Goal: Task Accomplishment & Management: Manage account settings

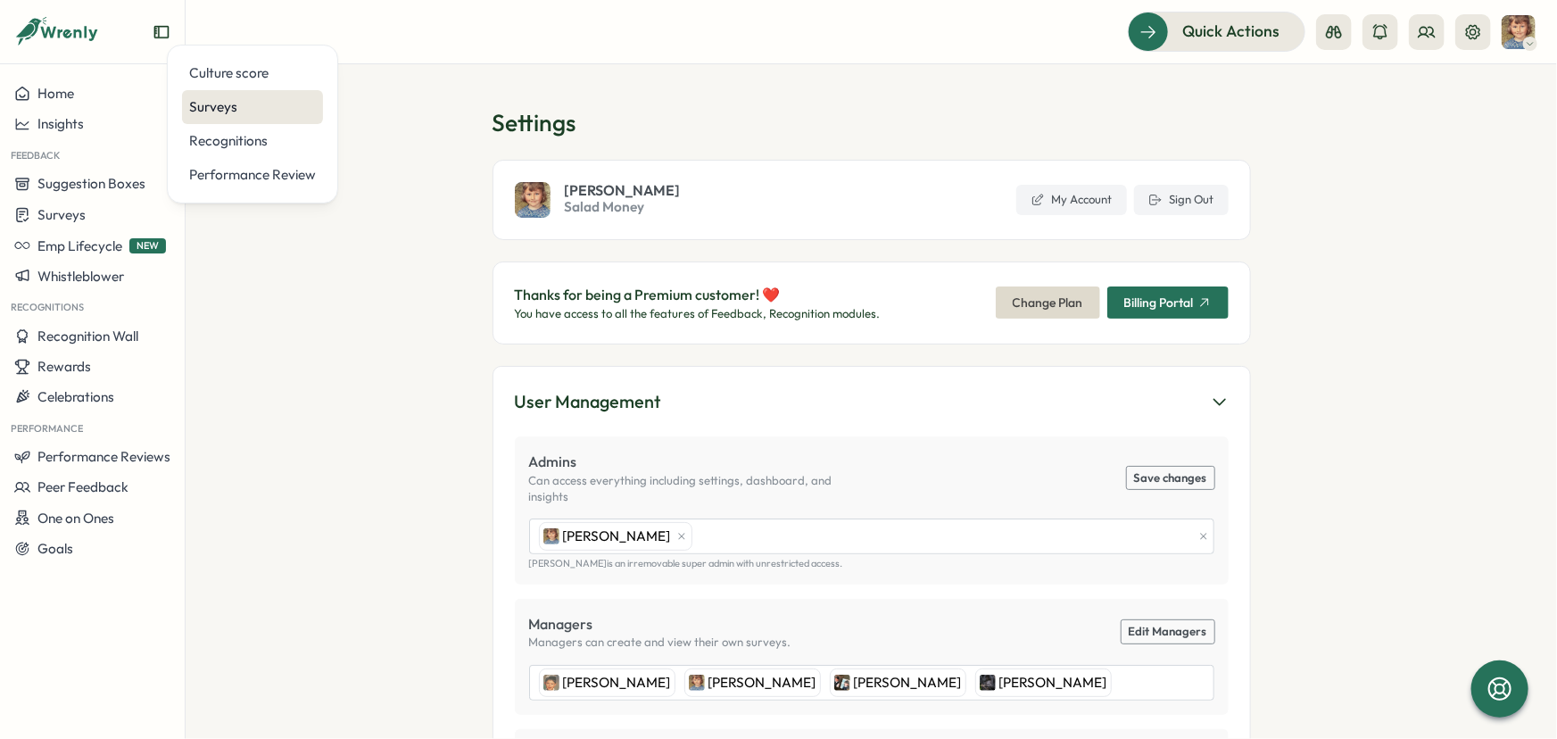
click at [221, 99] on div "Surveys" at bounding box center [252, 107] width 127 height 20
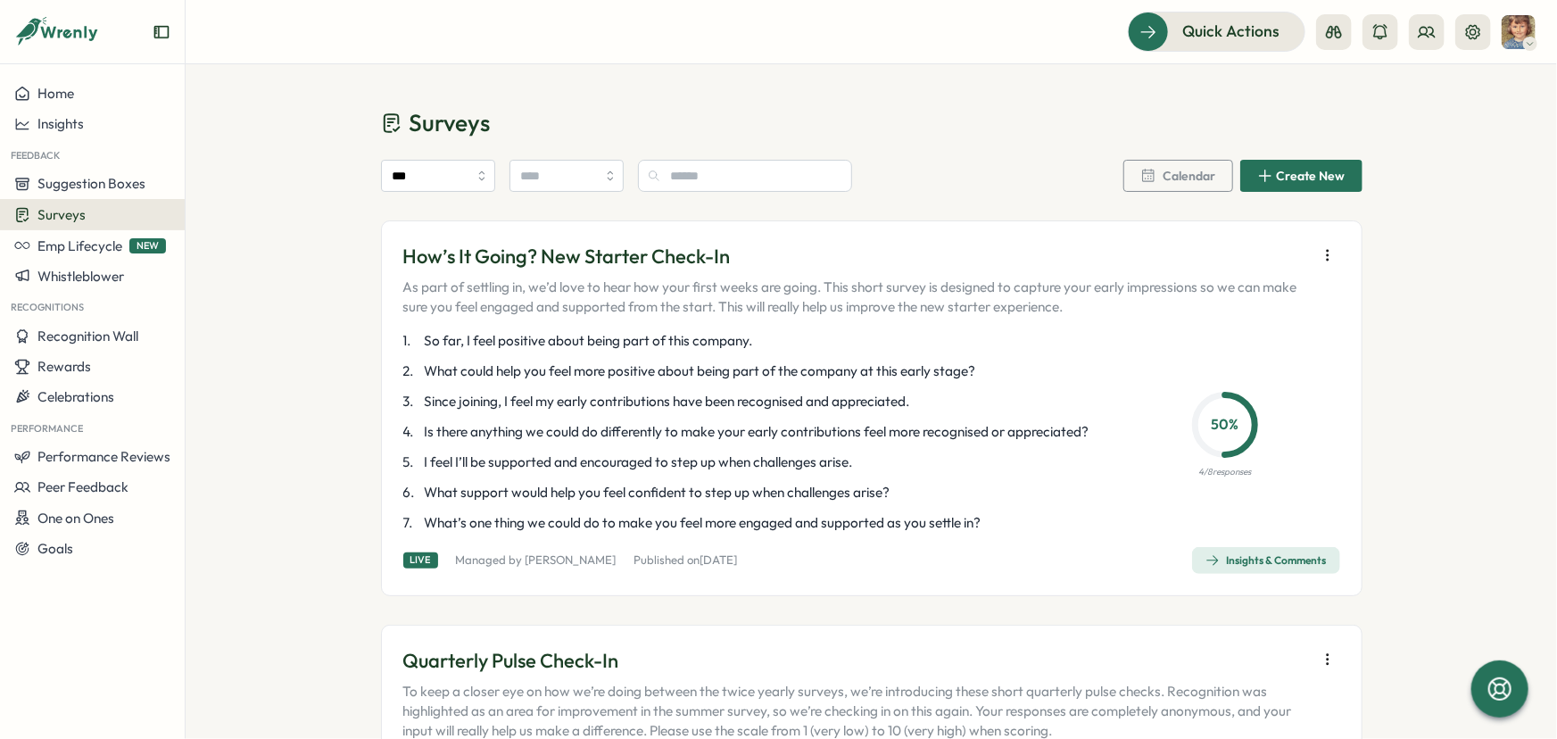
click at [1326, 263] on icon "button" at bounding box center [1327, 255] width 18 height 18
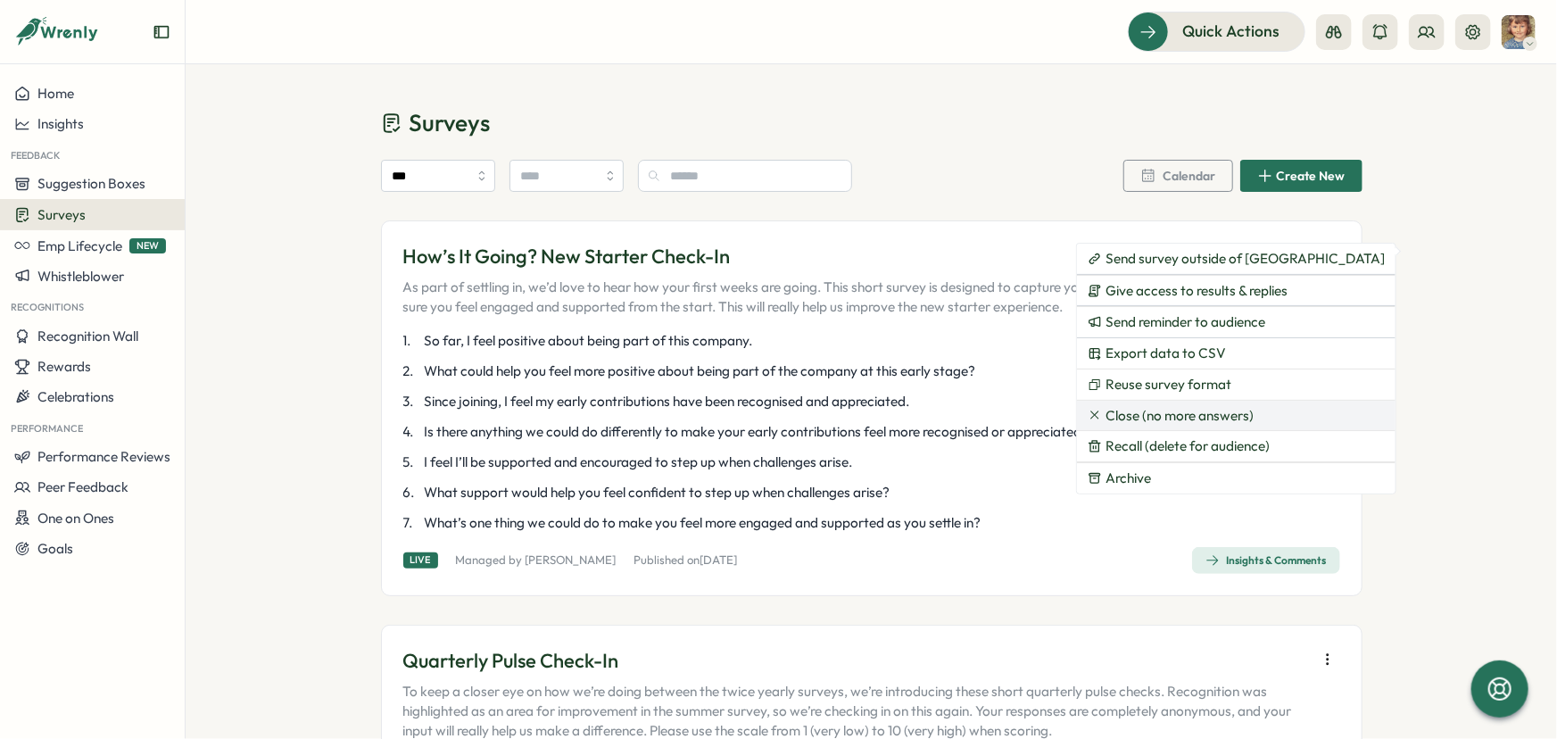
click at [1192, 409] on span "Close (no more answers)" at bounding box center [1179, 416] width 148 height 16
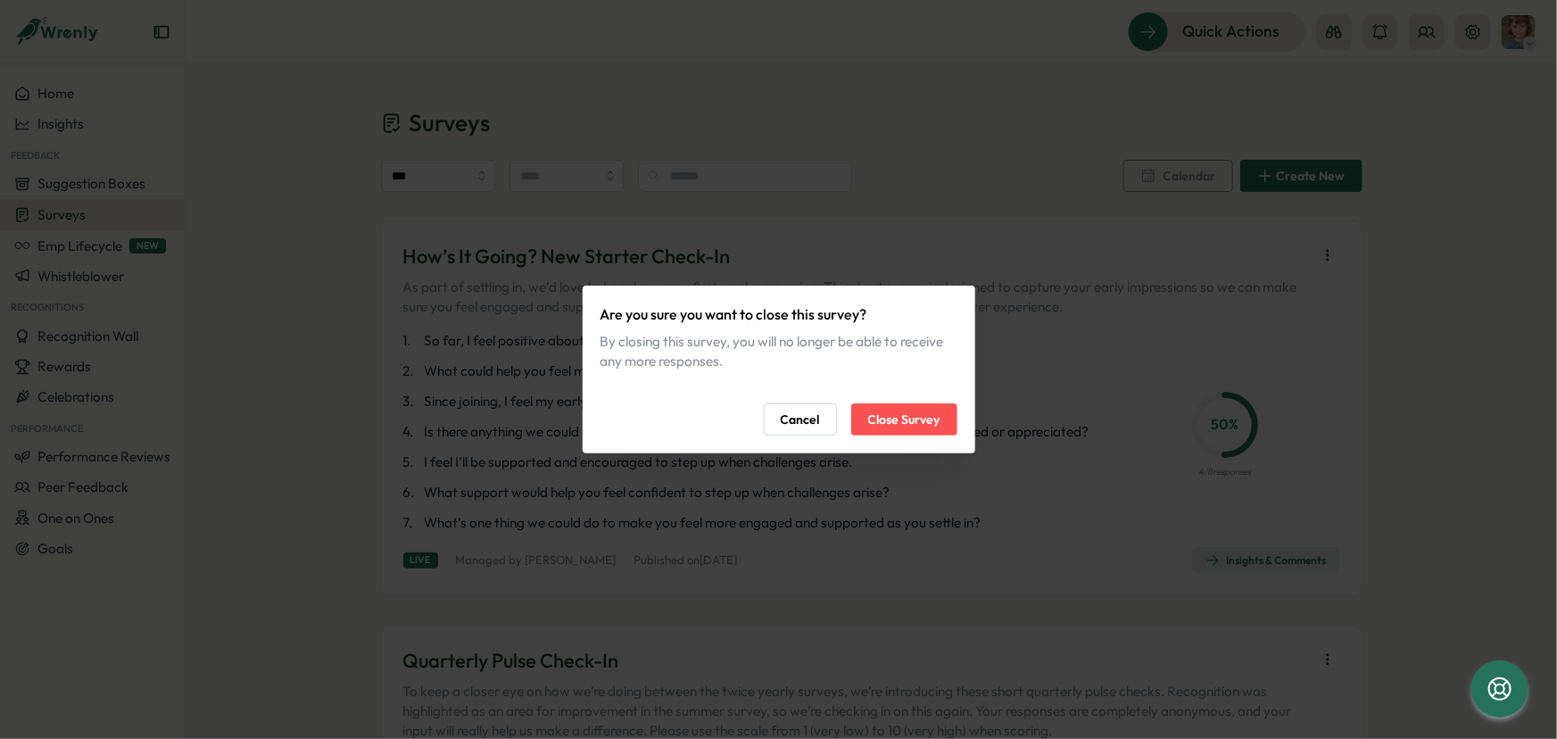
click at [859, 425] on button "Close Survey" at bounding box center [904, 419] width 106 height 32
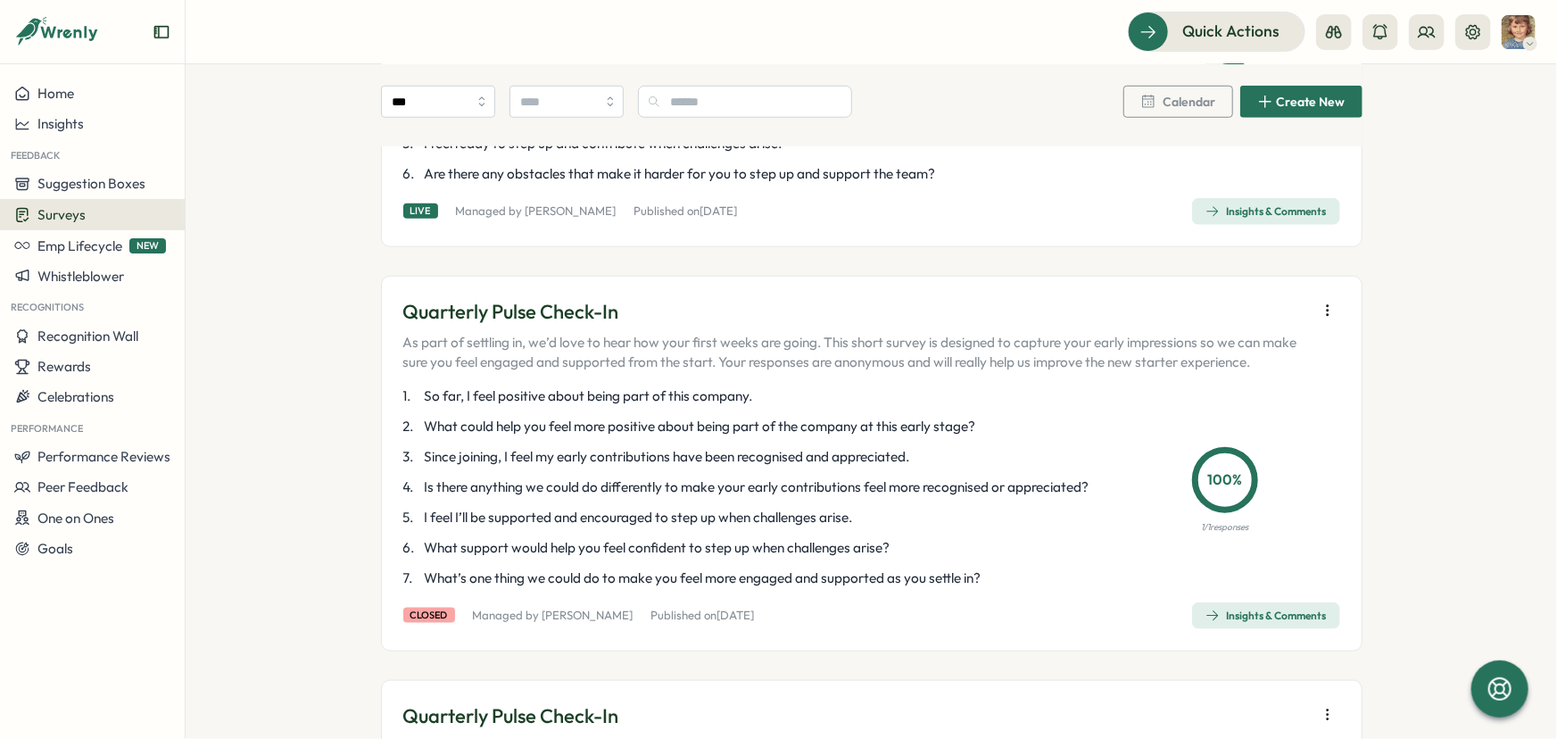
scroll to position [730, 0]
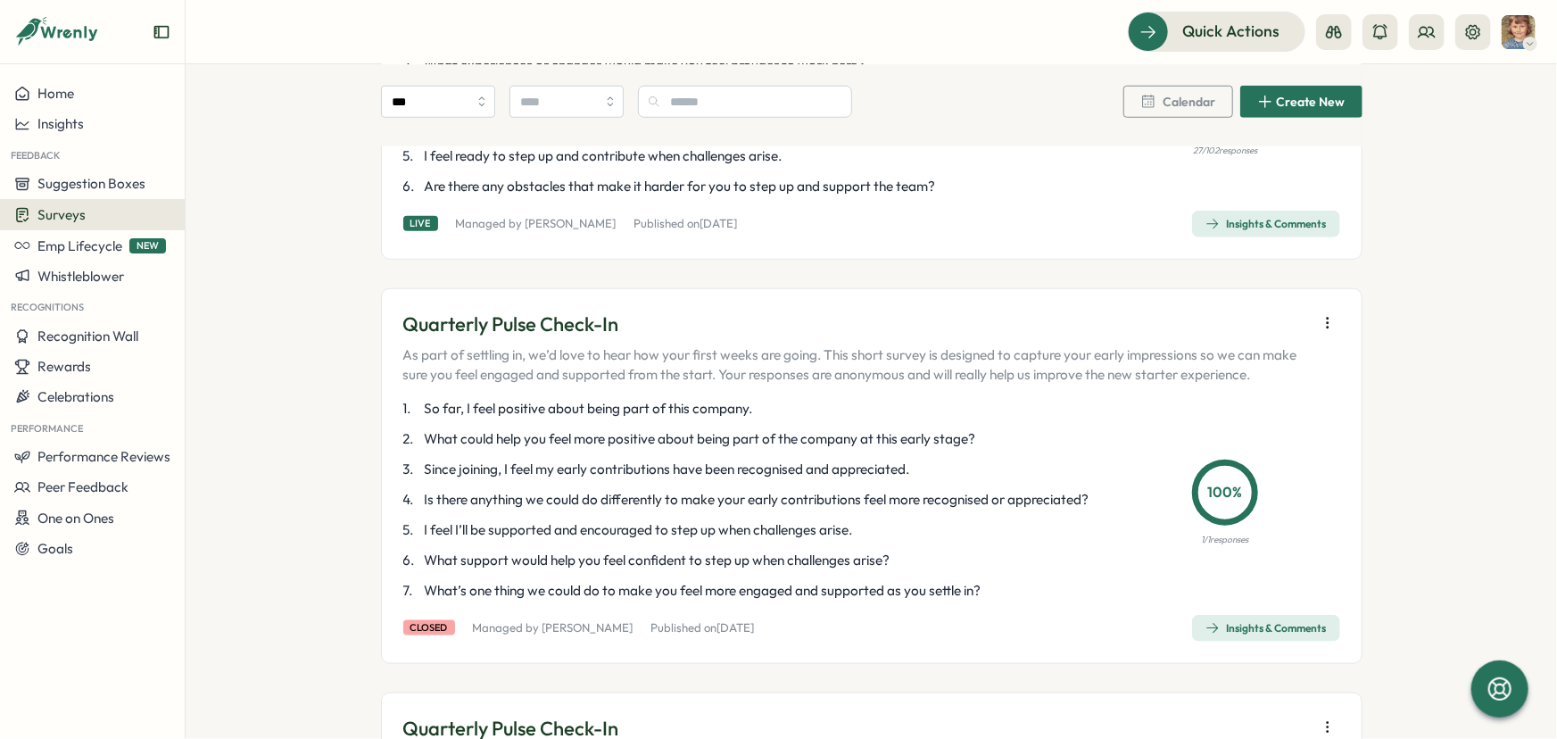
click at [1324, 332] on icon "button" at bounding box center [1327, 323] width 18 height 18
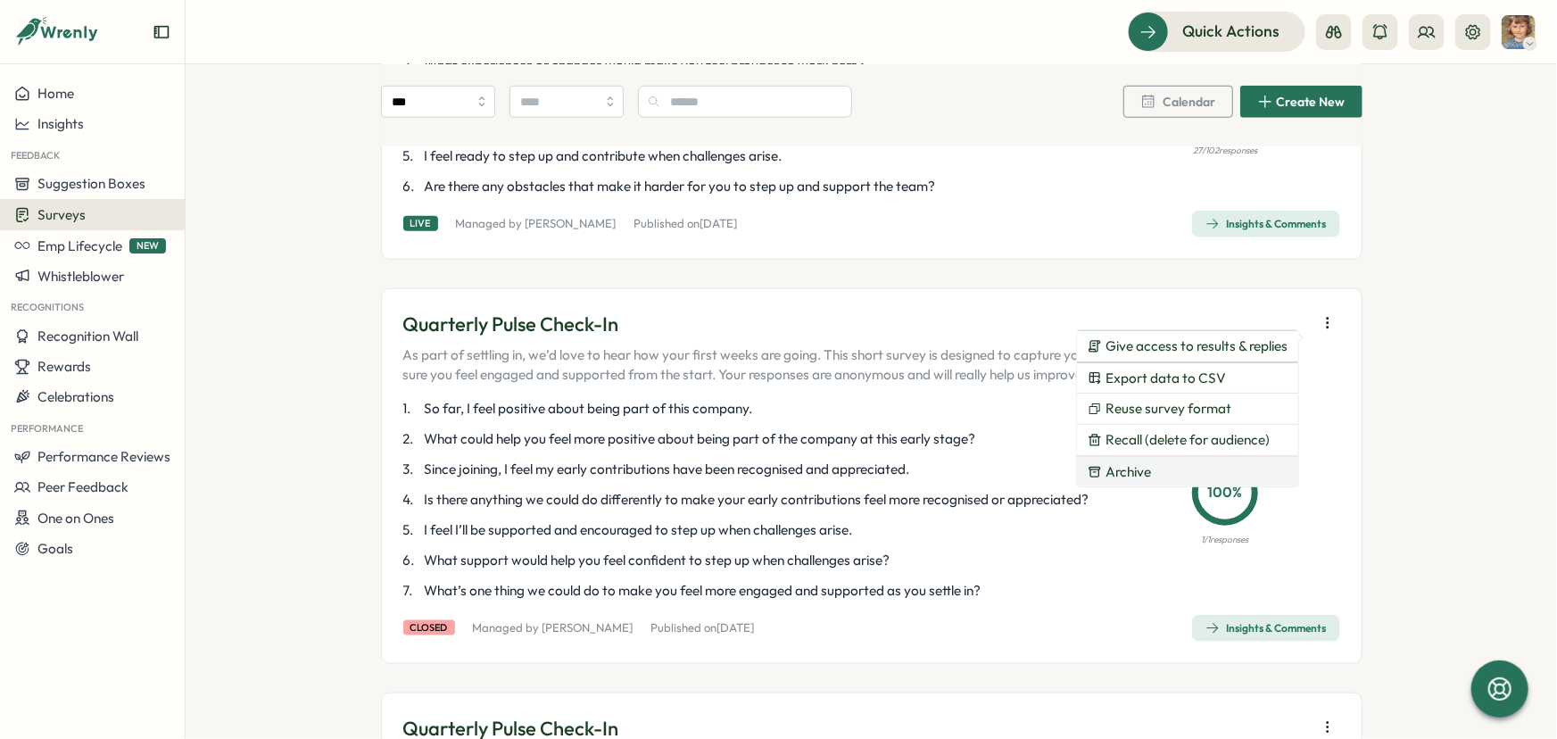
click at [1131, 468] on span "Archive" at bounding box center [1127, 472] width 45 height 16
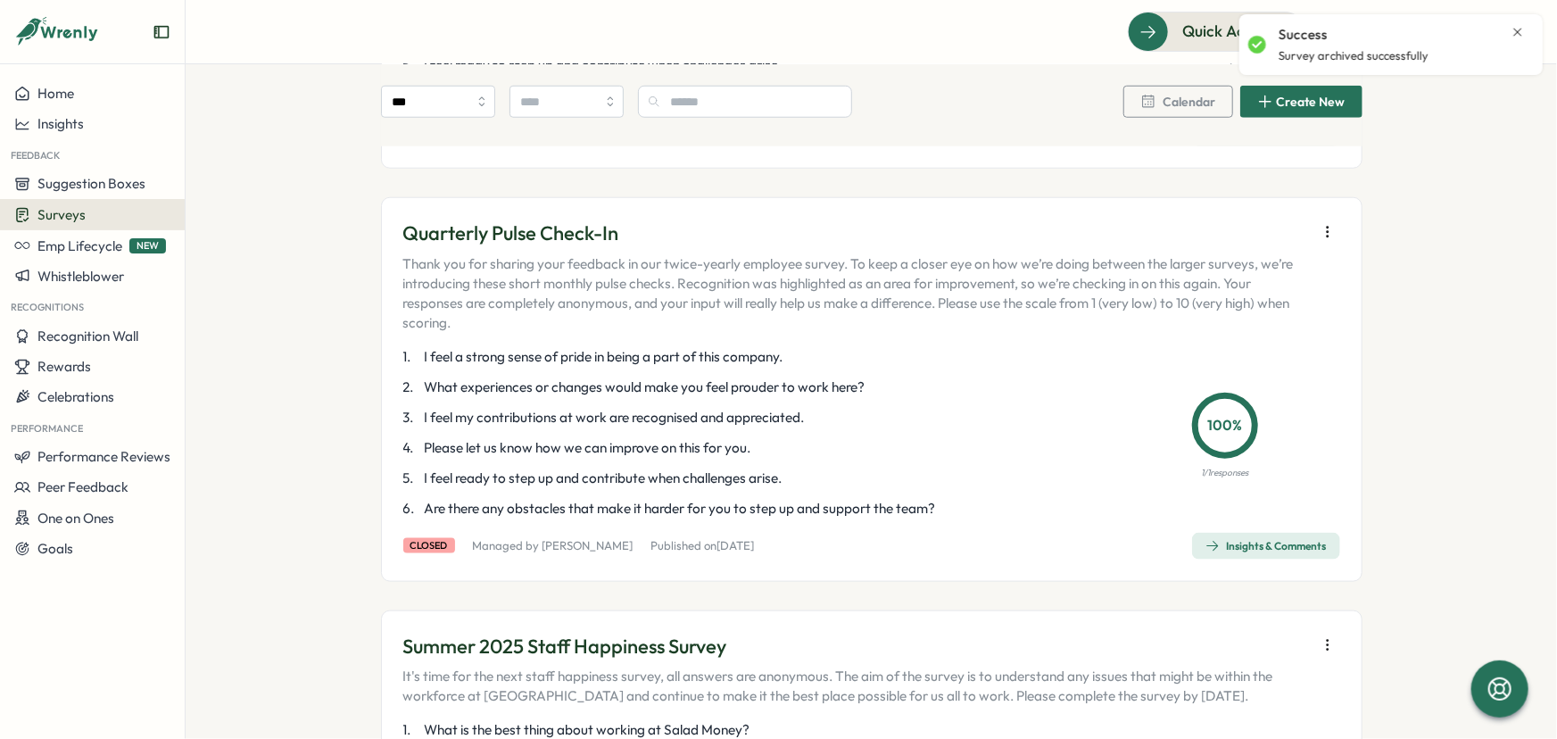
scroll to position [811, 0]
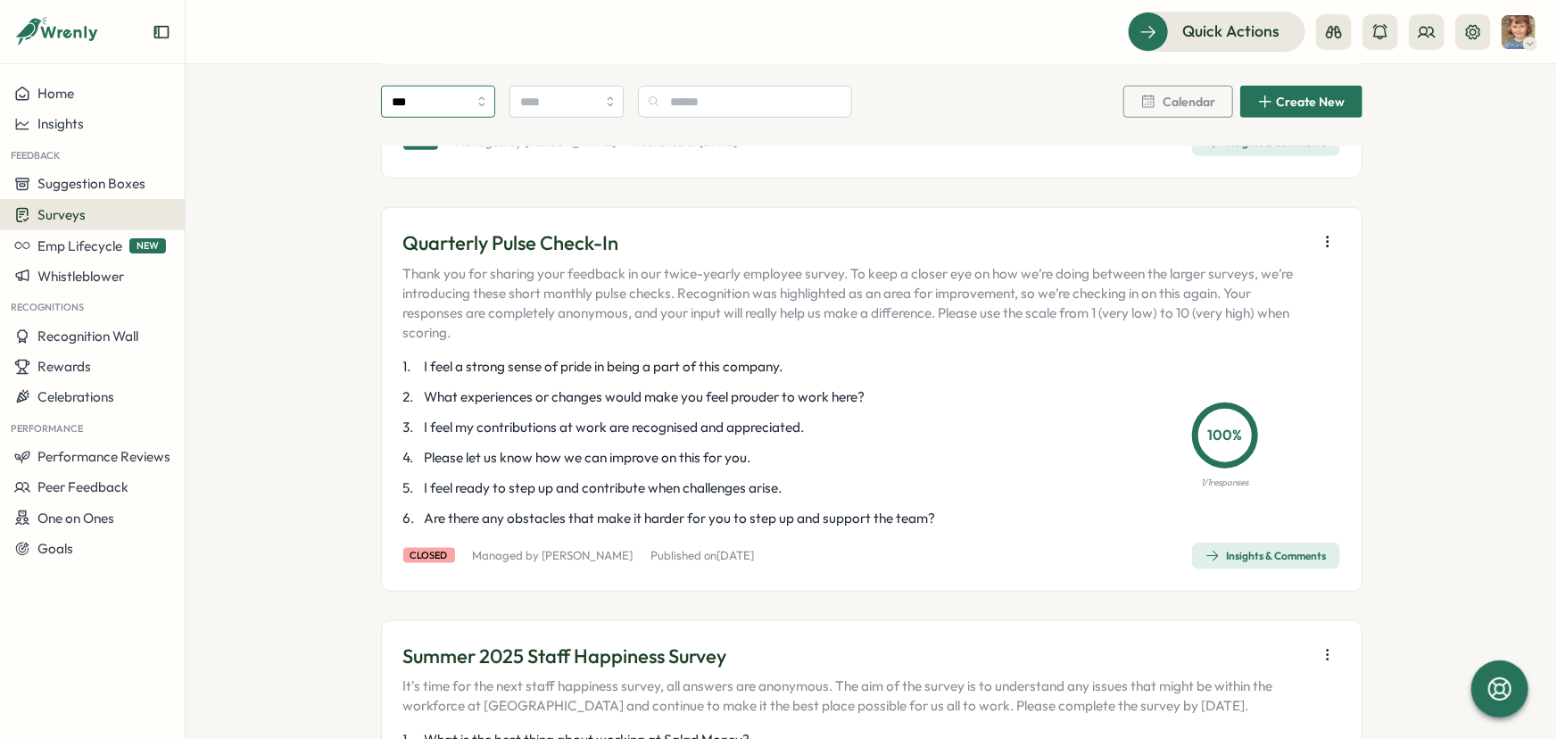
click at [477, 101] on input "***" at bounding box center [438, 102] width 114 height 32
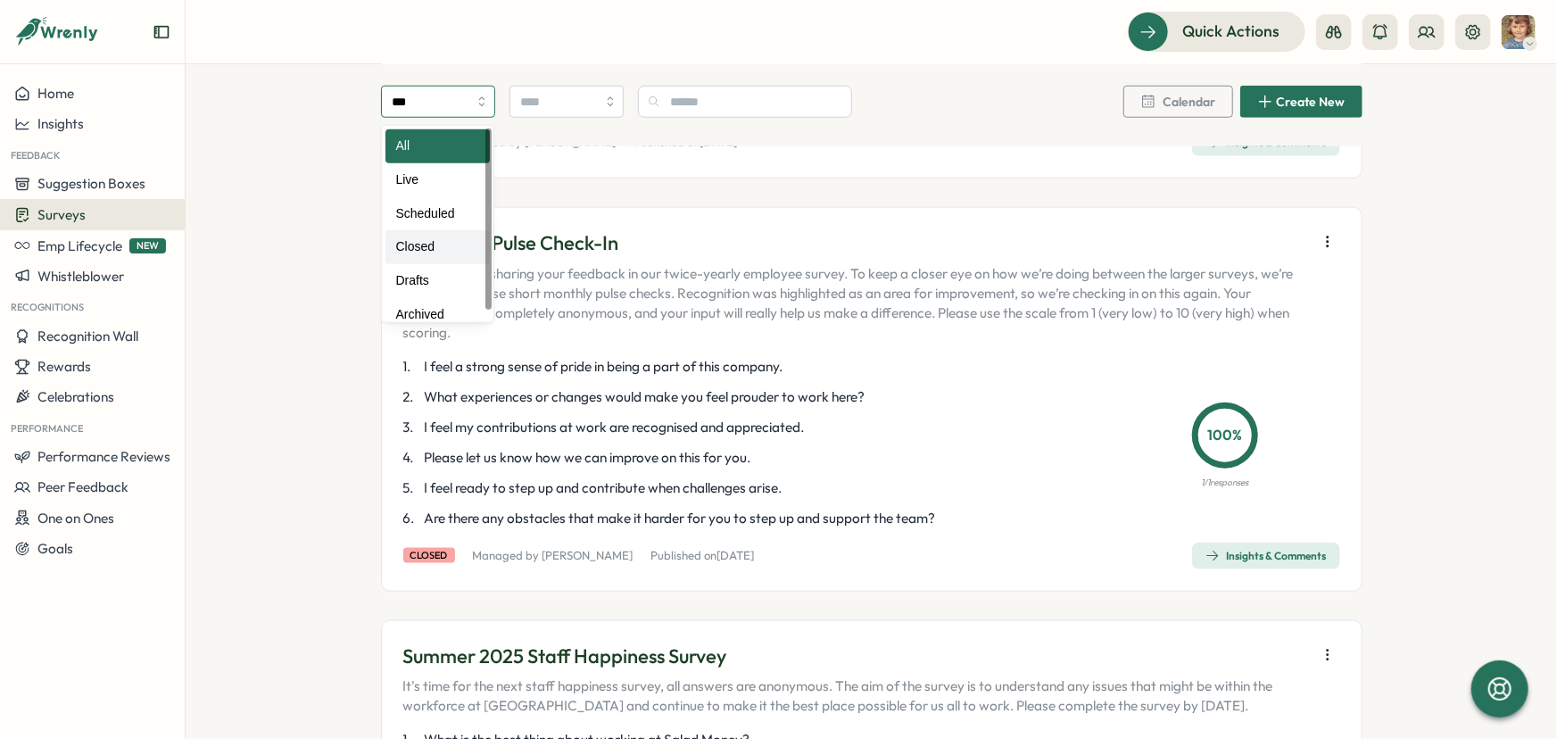
type input "******"
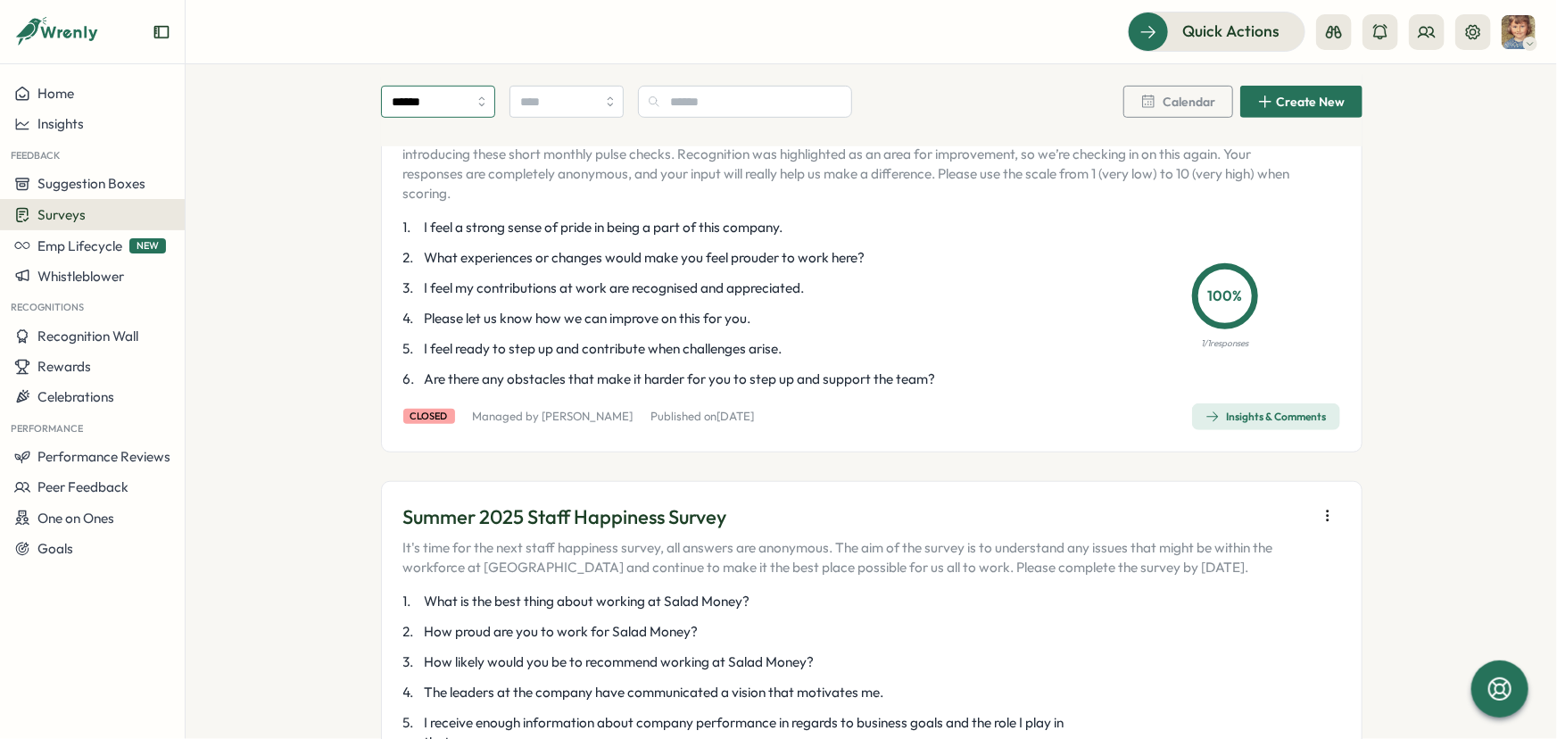
scroll to position [567, 0]
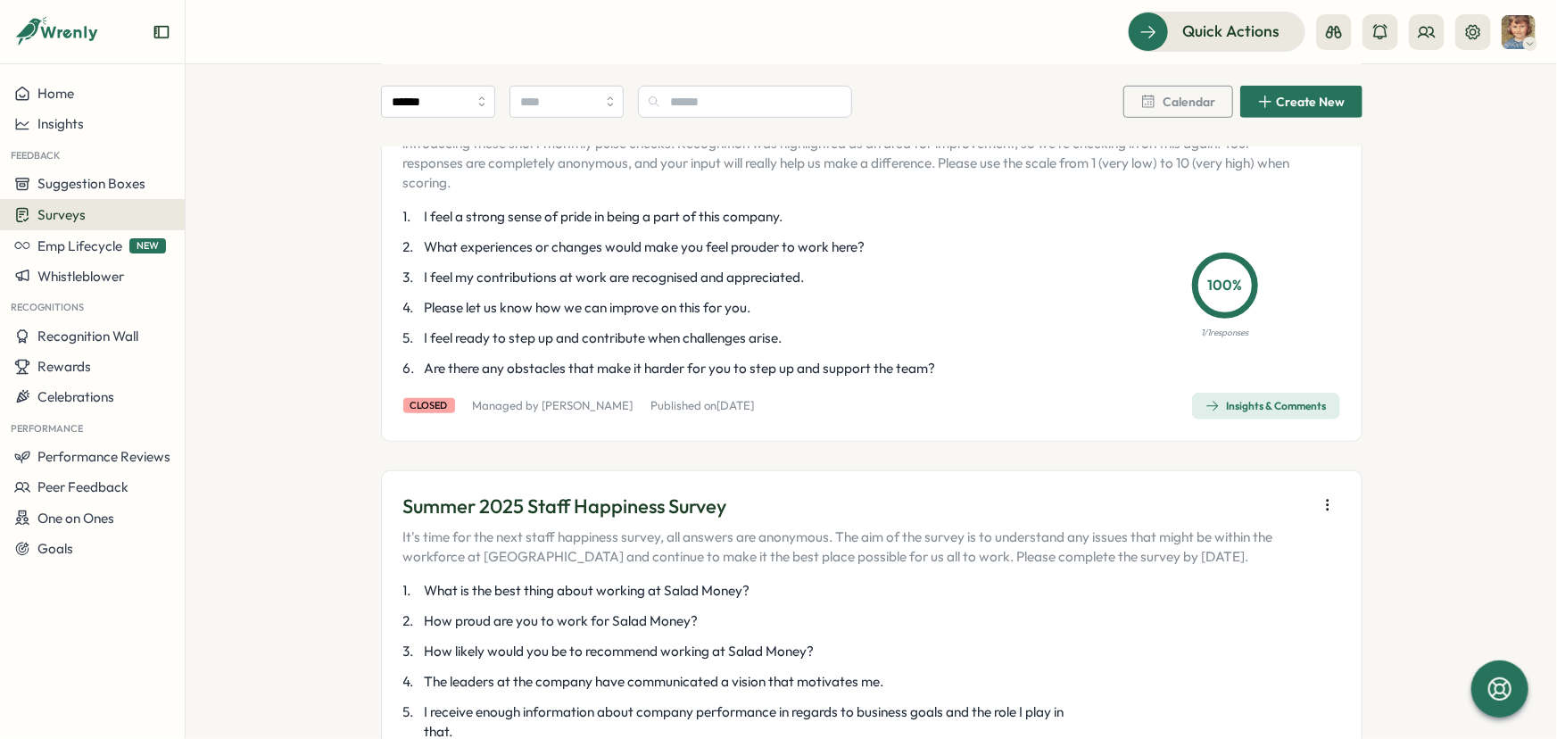
click at [1251, 413] on div "Insights & Comments" at bounding box center [1265, 406] width 121 height 14
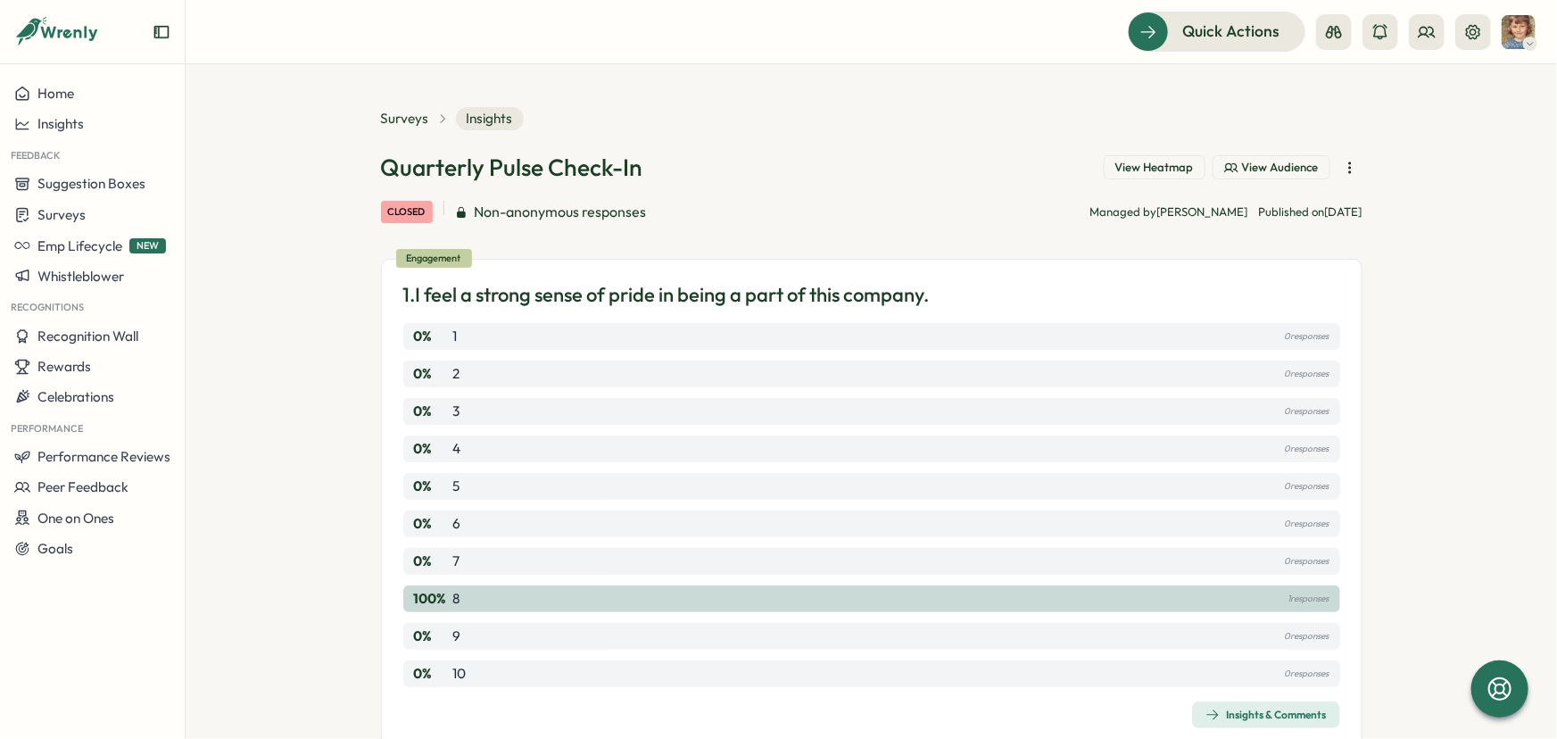
click at [1341, 169] on icon "button" at bounding box center [1350, 168] width 18 height 18
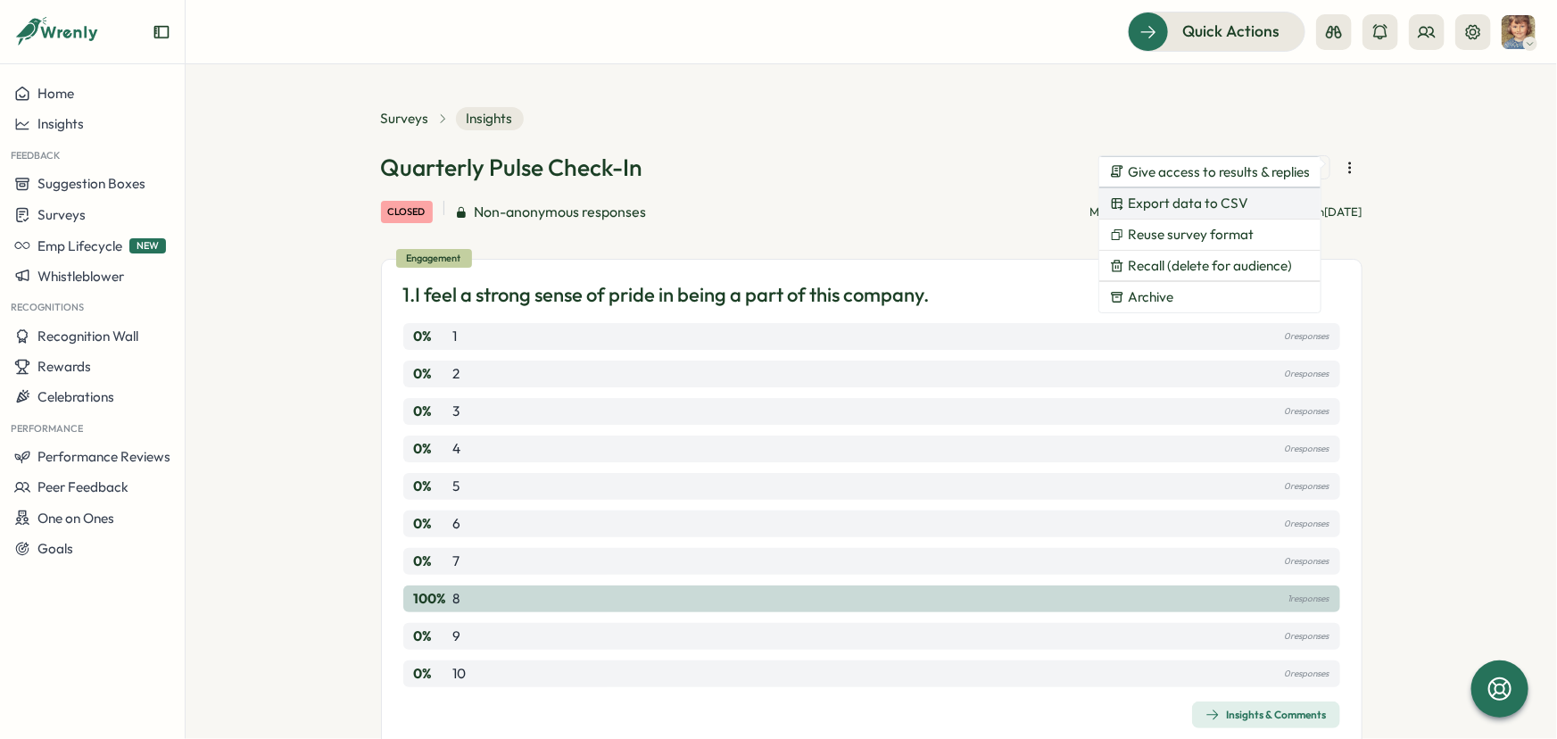
click at [1236, 207] on span "Export data to CSV" at bounding box center [1187, 203] width 120 height 16
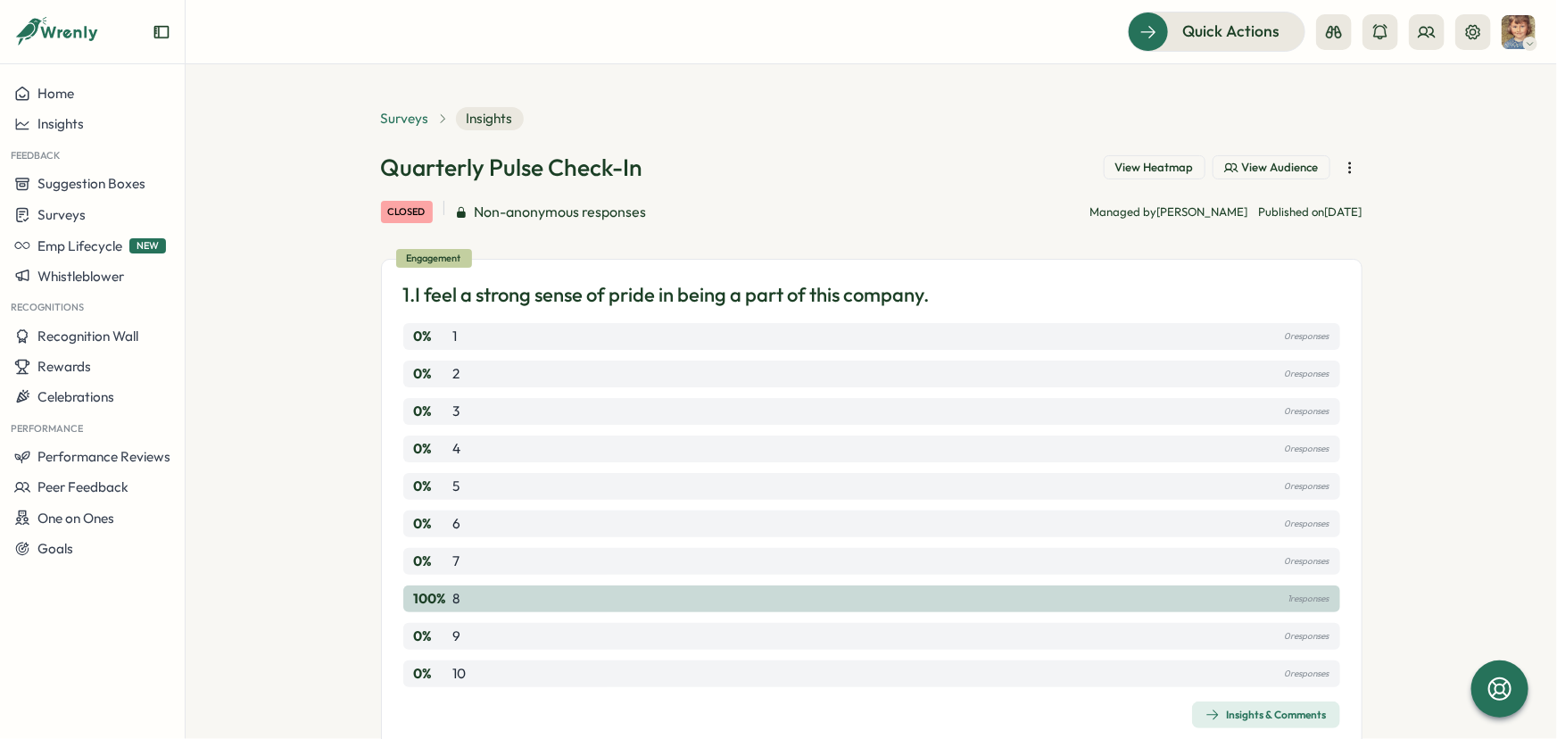
click at [411, 120] on span "Surveys" at bounding box center [405, 119] width 48 height 20
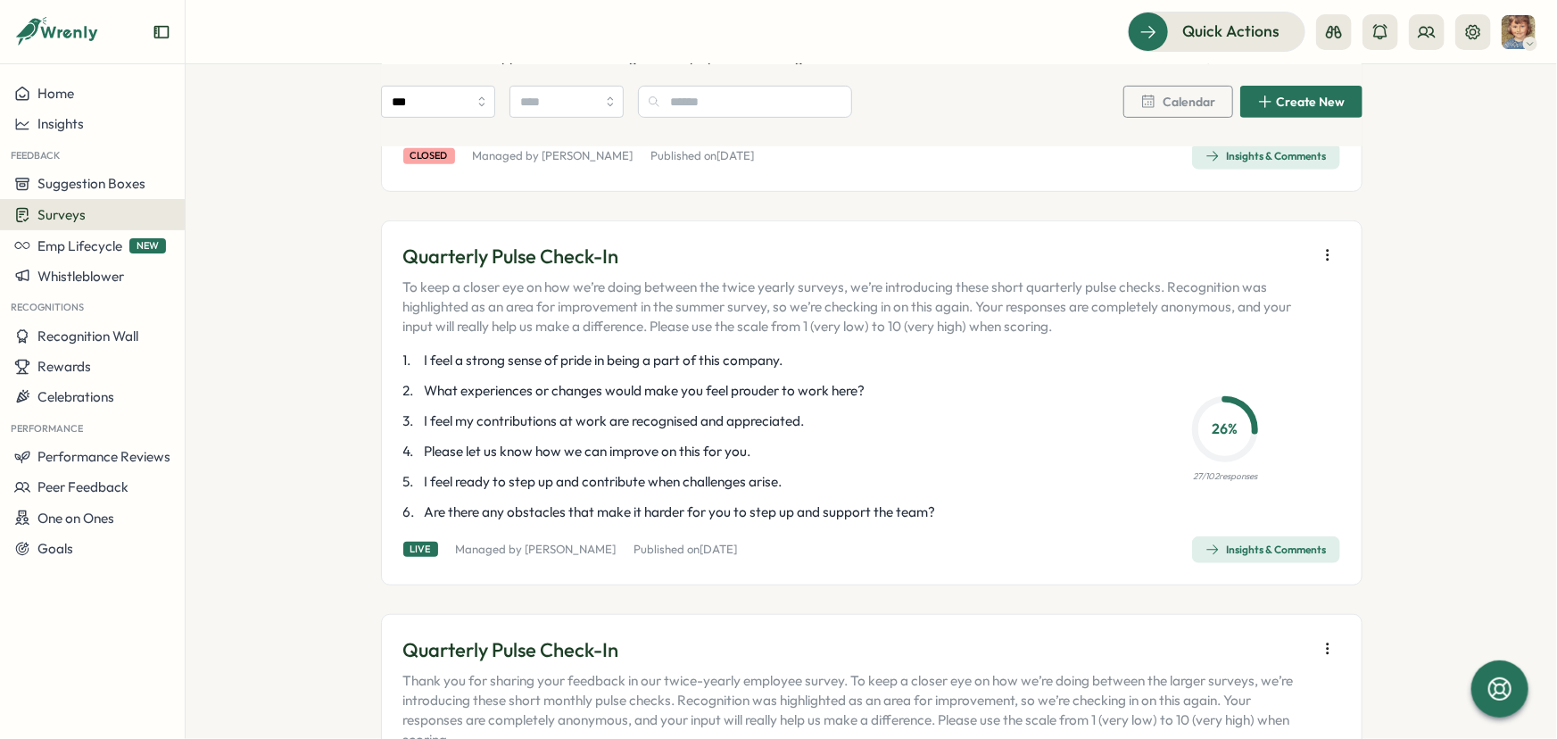
scroll to position [405, 0]
click at [1244, 556] on div "Insights & Comments" at bounding box center [1265, 548] width 121 height 14
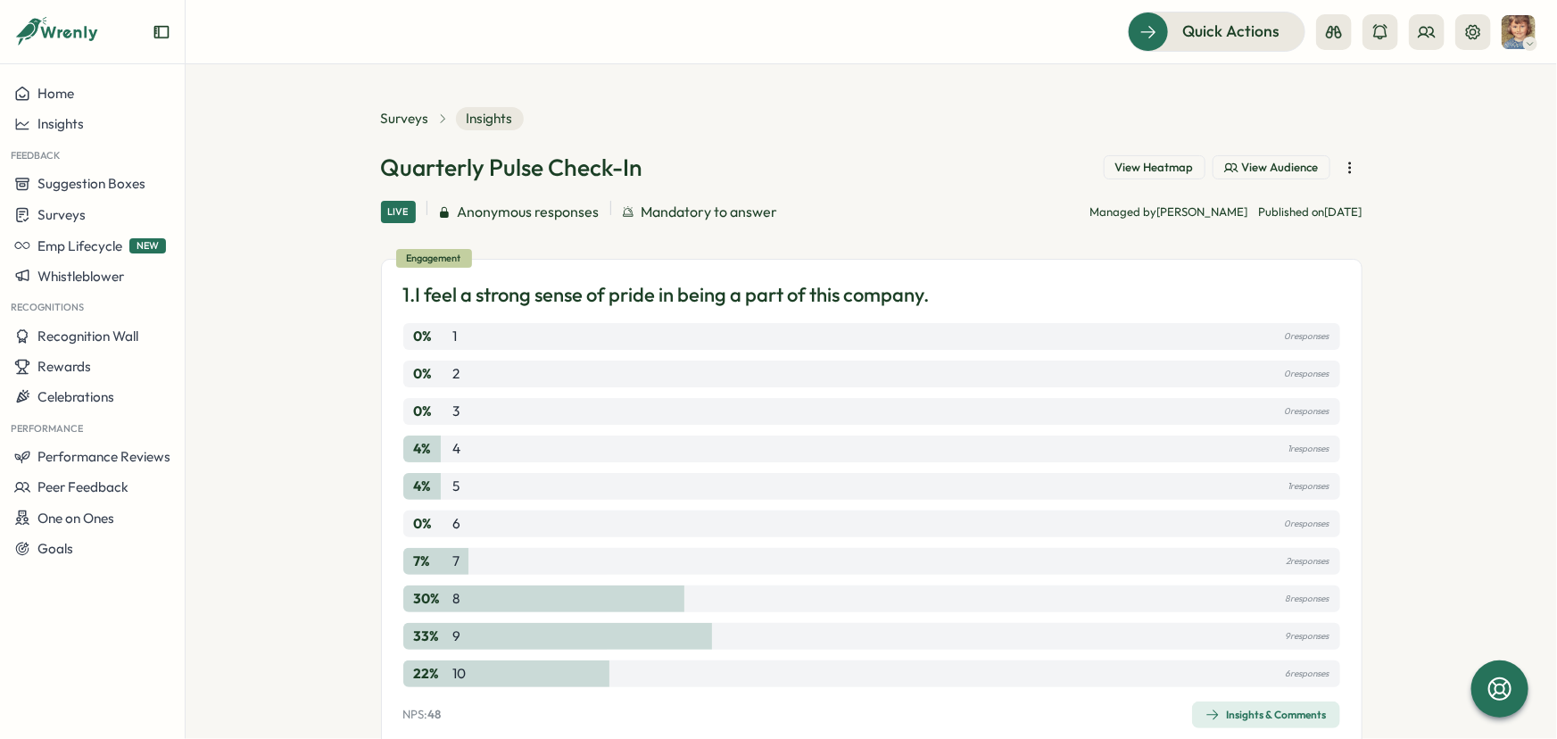
click at [1347, 165] on icon "button" at bounding box center [1350, 168] width 18 height 18
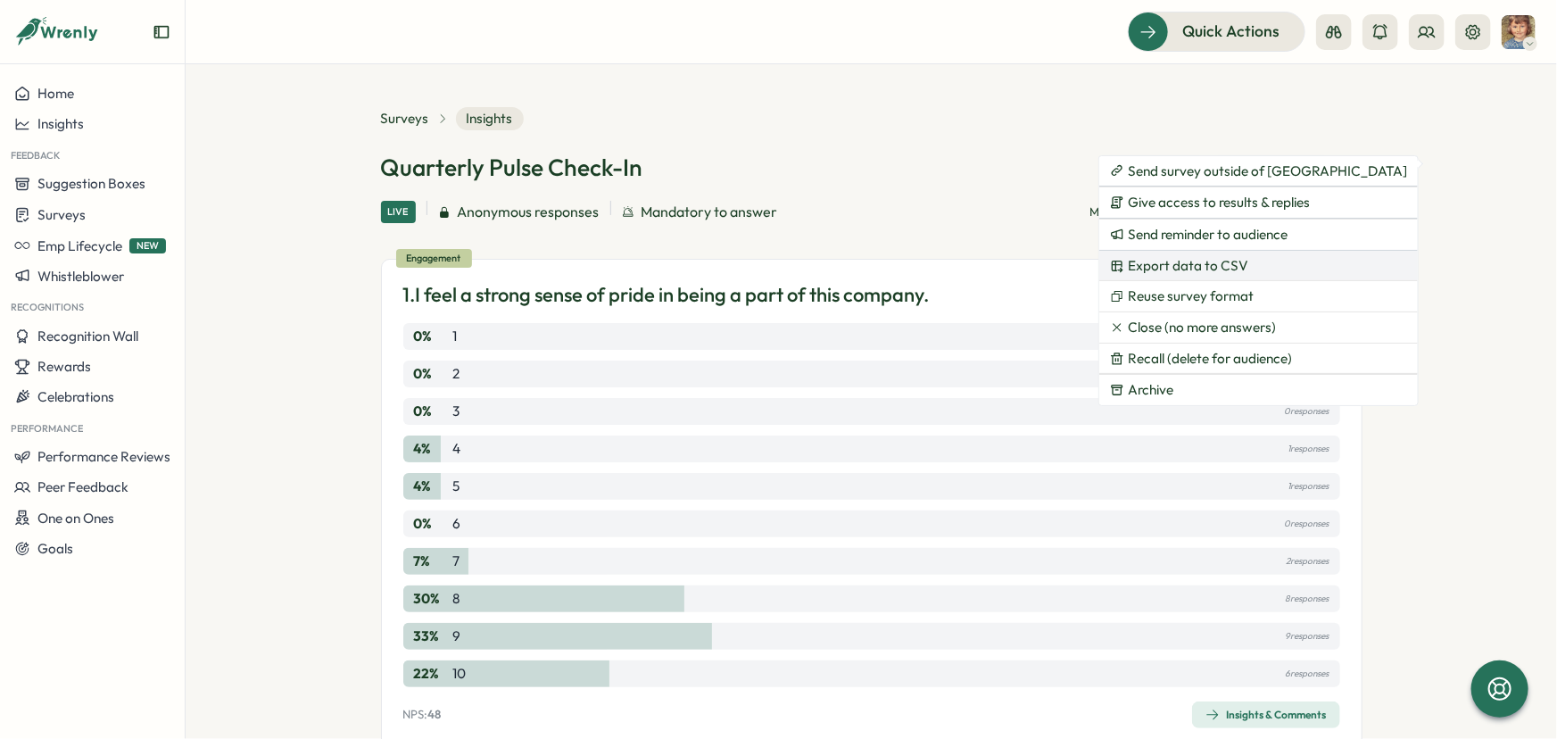
click at [1242, 268] on span "Export data to CSV" at bounding box center [1187, 266] width 120 height 16
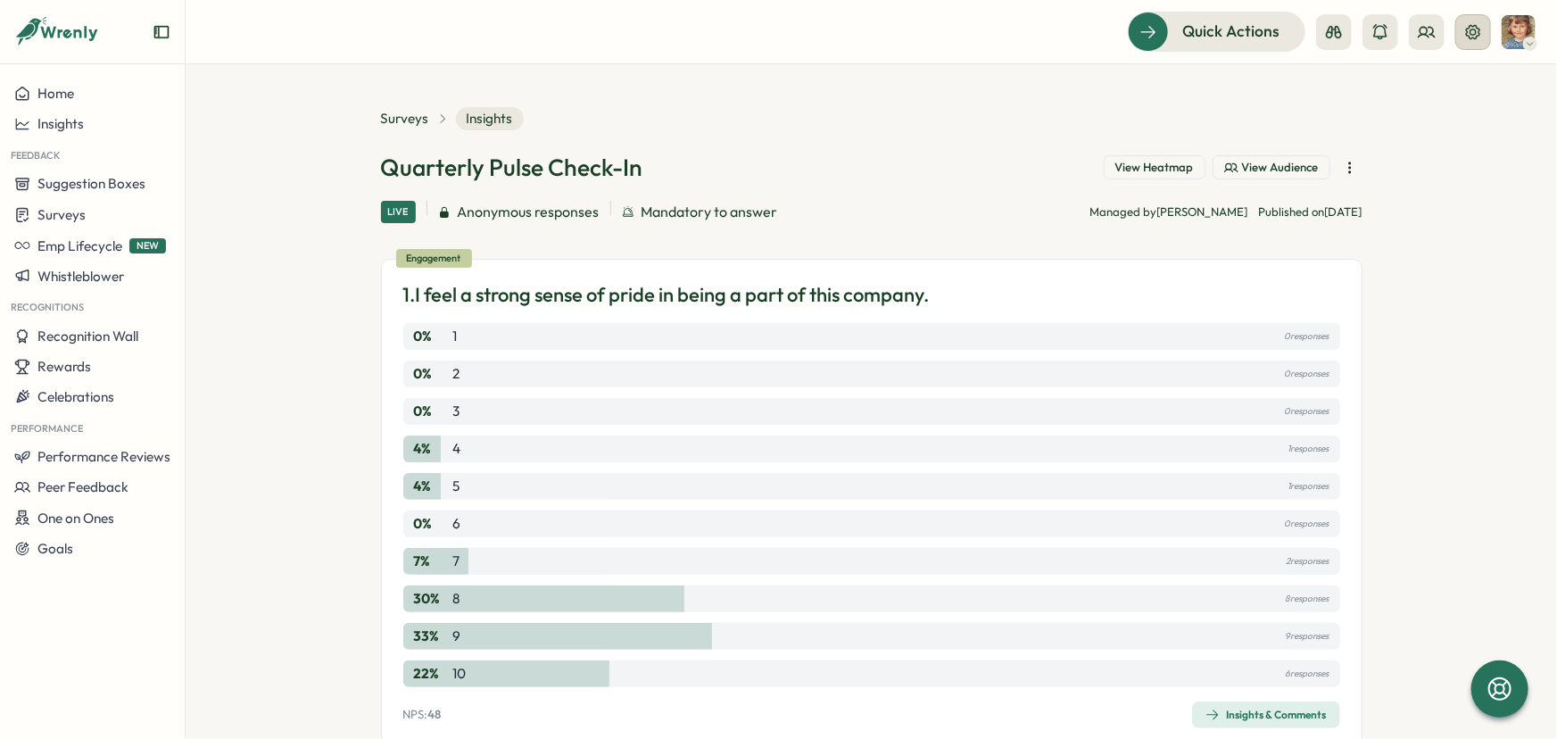
click at [1466, 36] on icon at bounding box center [1473, 32] width 18 height 18
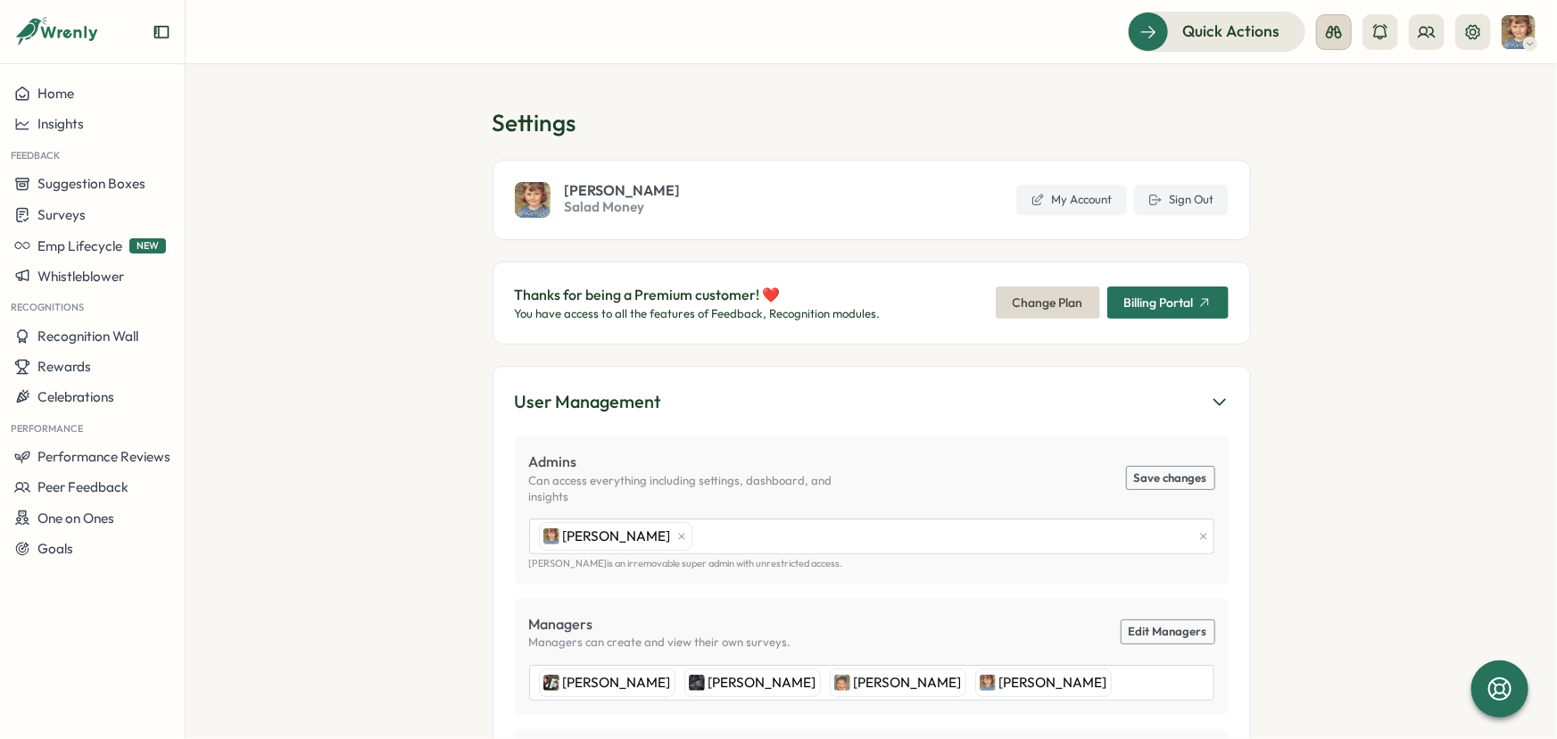
click at [1331, 36] on icon at bounding box center [1334, 32] width 16 height 12
click at [1436, 30] on button at bounding box center [1426, 32] width 36 height 36
click at [1407, 120] on div "User Groups" at bounding box center [1427, 122] width 112 height 20
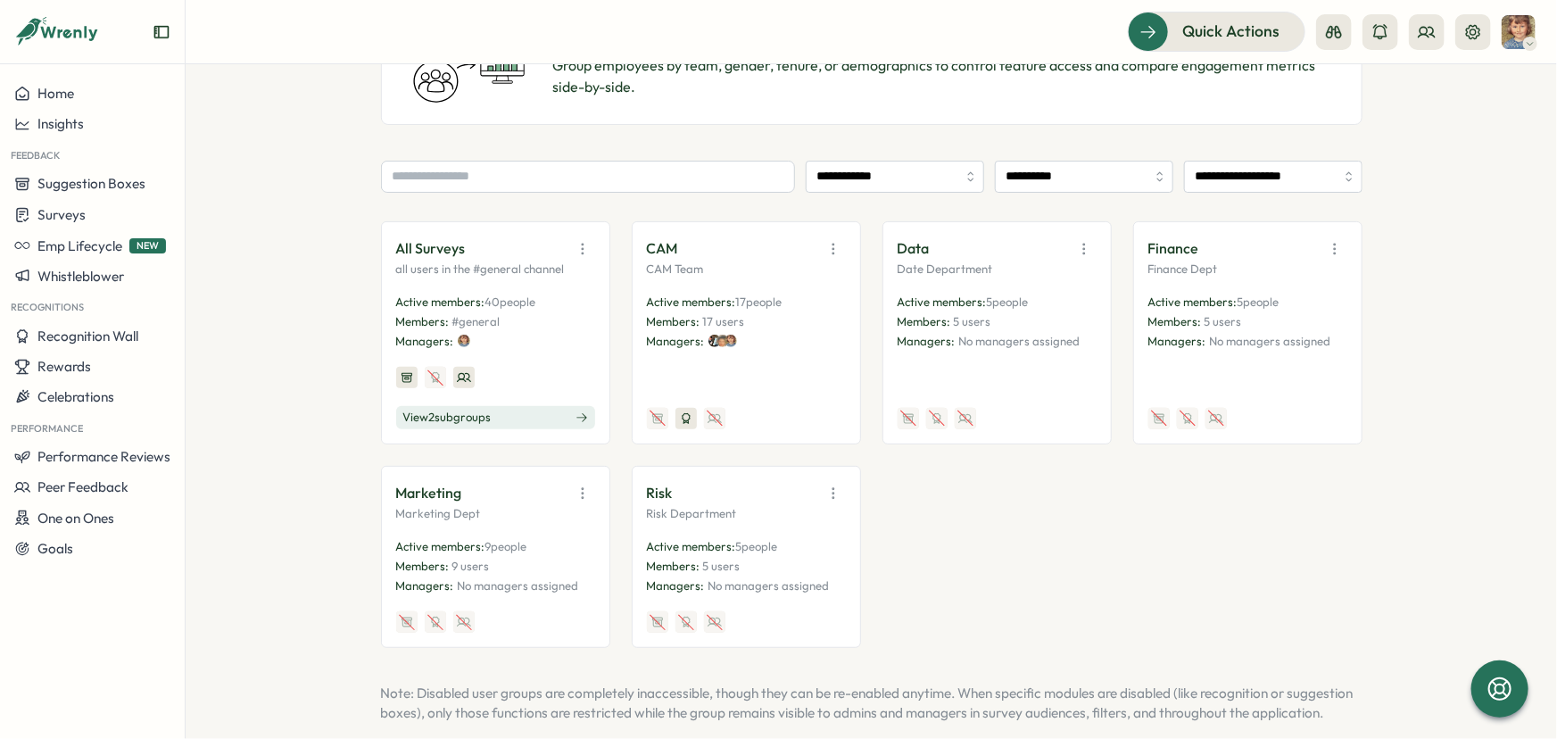
scroll to position [223, 0]
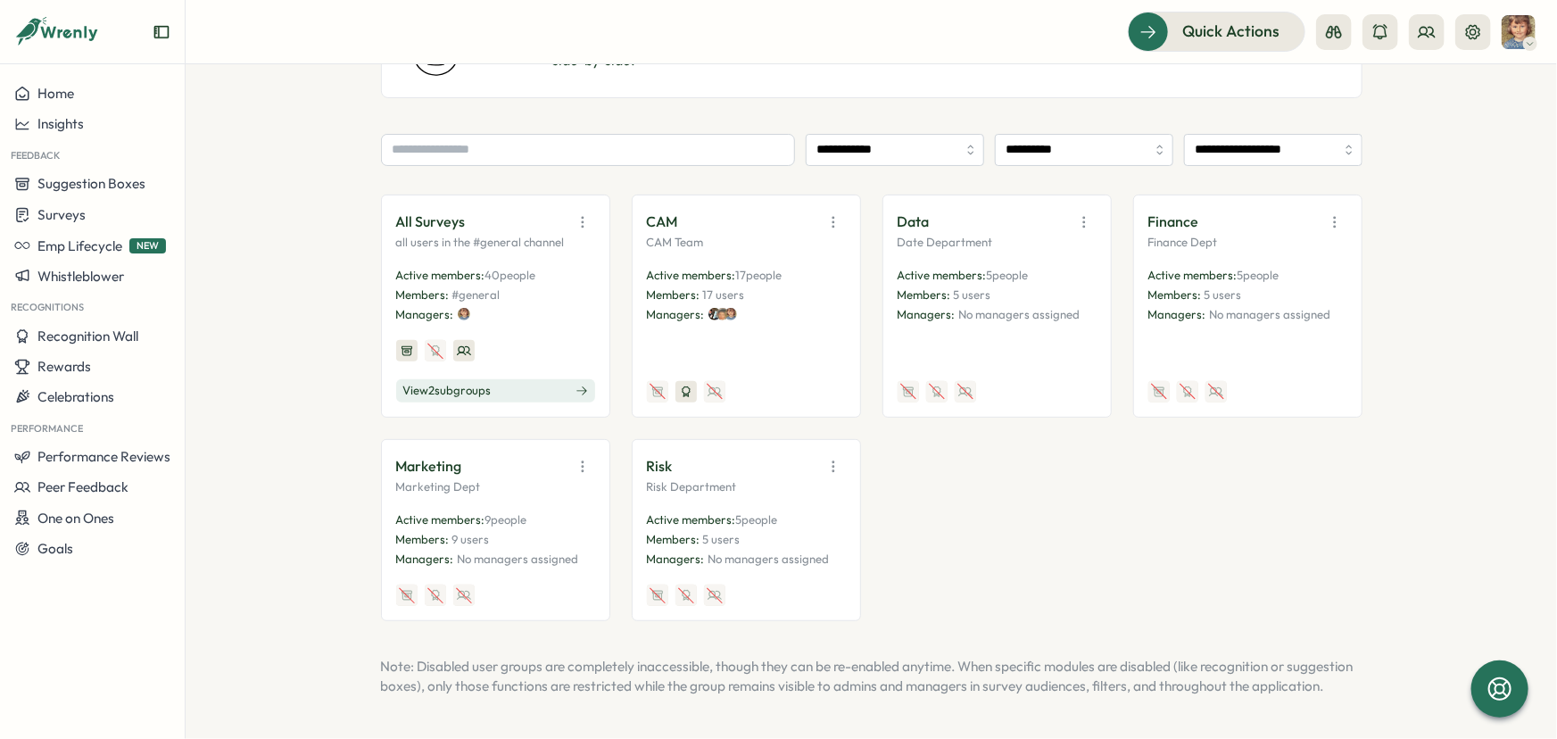
click at [582, 461] on icon "button" at bounding box center [582, 466] width 1 height 10
click at [541, 490] on button "View Audience" at bounding box center [537, 505] width 112 height 30
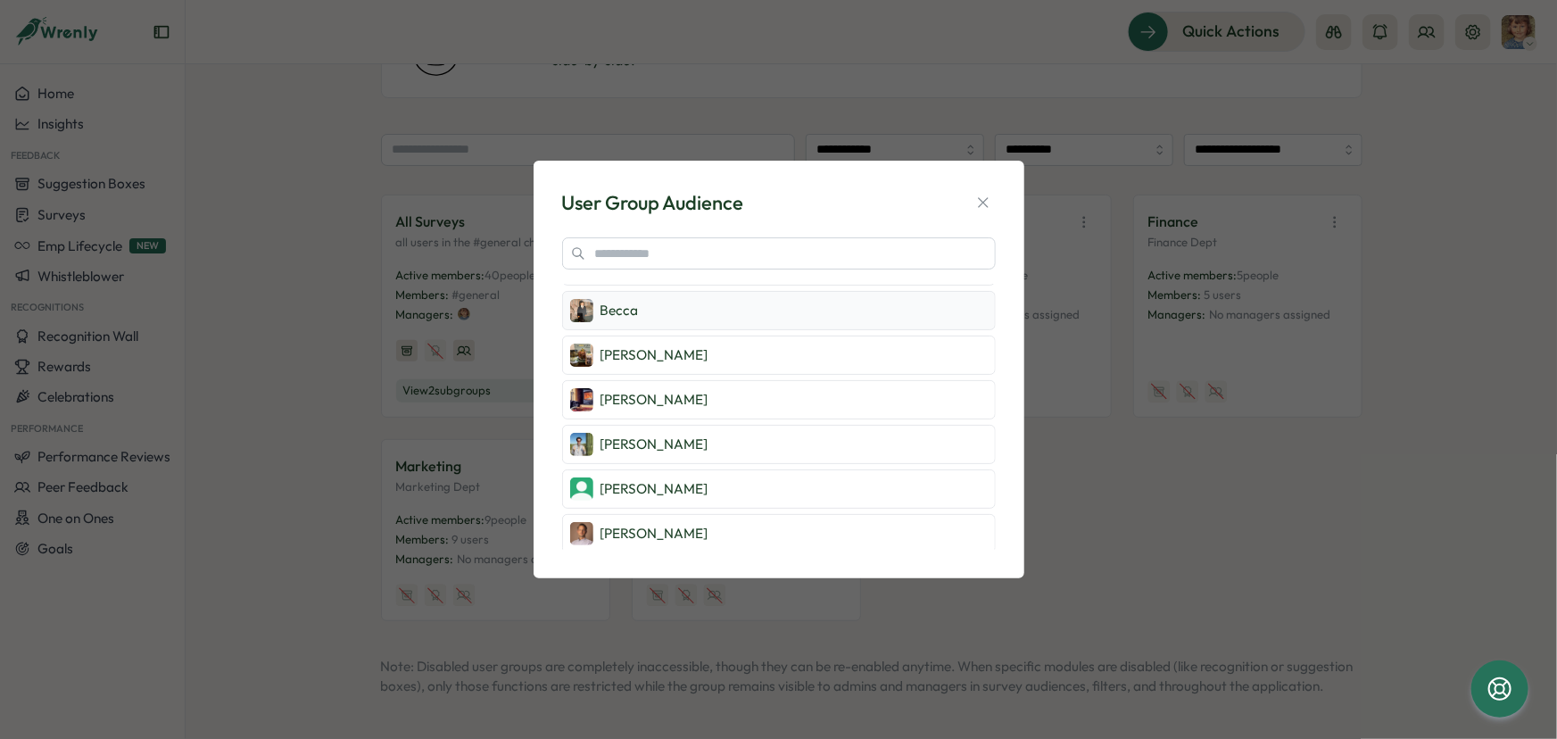
scroll to position [128, 0]
click at [984, 199] on icon "button" at bounding box center [983, 203] width 18 height 18
